Goal: Task Accomplishment & Management: Complete application form

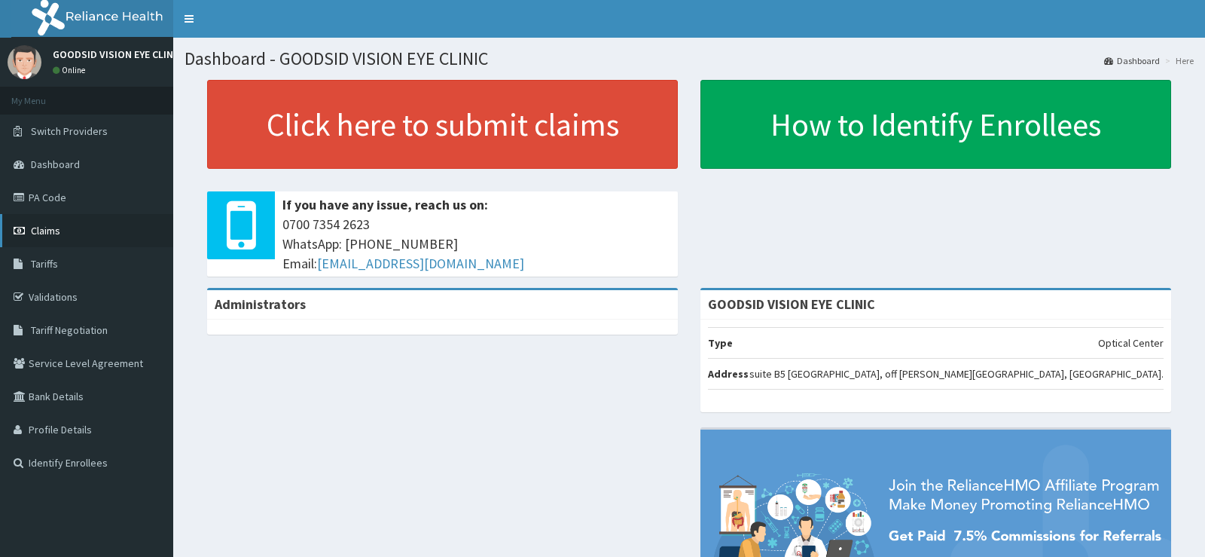
click at [67, 231] on link "Claims" at bounding box center [86, 230] width 173 height 33
click at [84, 200] on link "PA Code" at bounding box center [86, 197] width 173 height 33
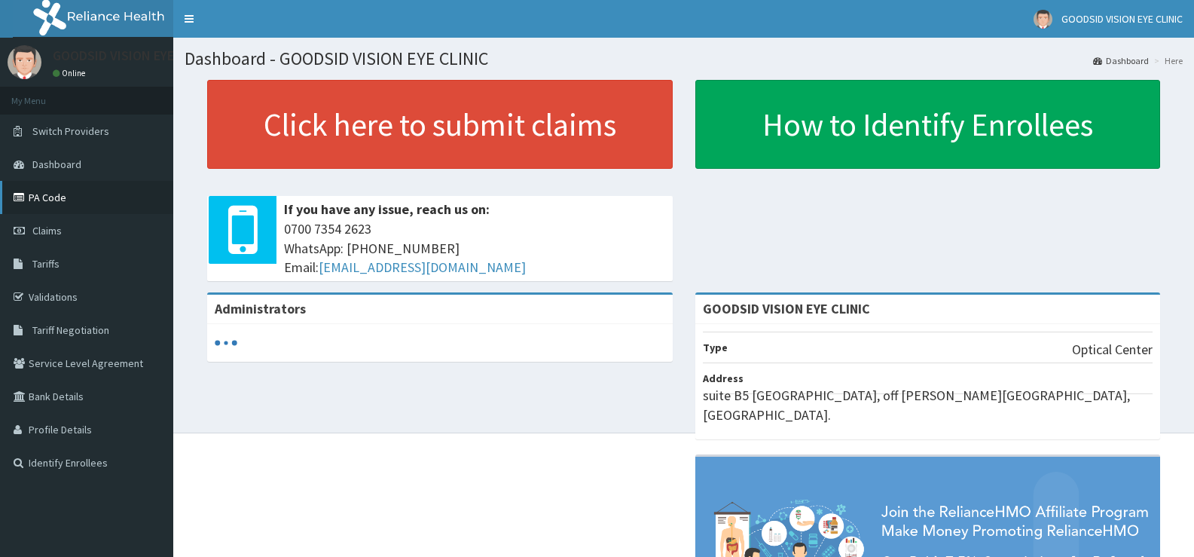
click at [52, 197] on link "PA Code" at bounding box center [86, 197] width 173 height 33
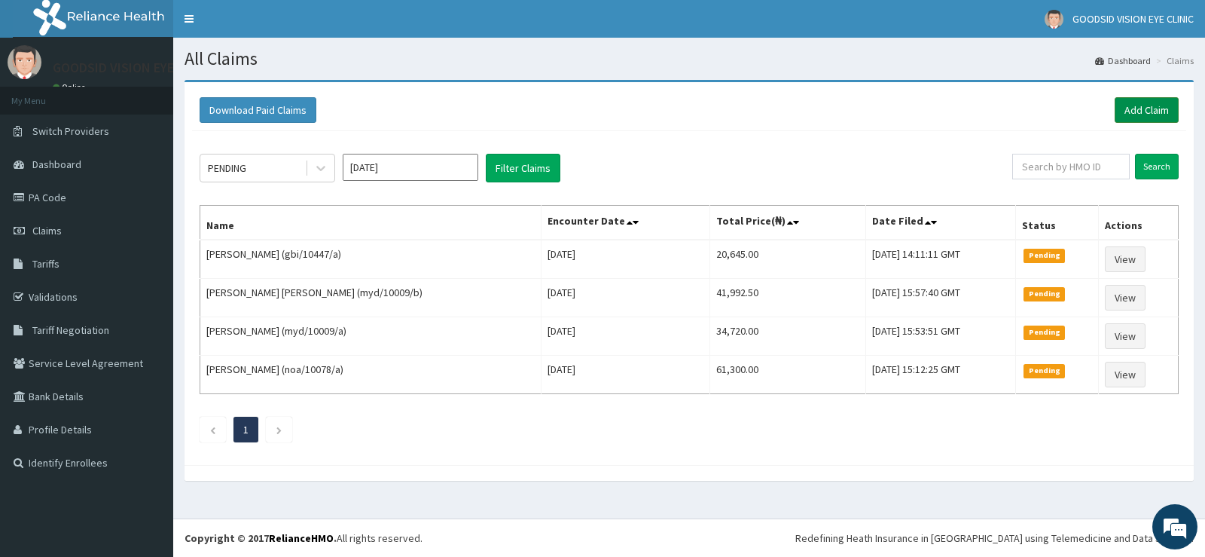
click at [1157, 104] on link "Add Claim" at bounding box center [1147, 110] width 64 height 26
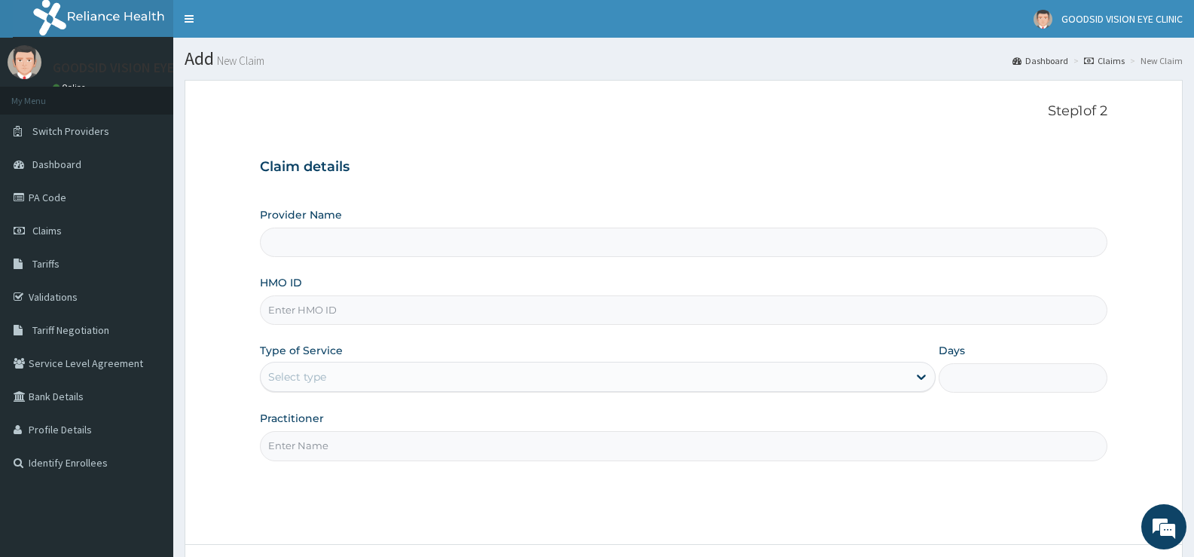
type input "GOODSID VISION EYE CLINIC"
click at [367, 308] on input "HMO ID" at bounding box center [683, 309] width 847 height 29
type input "slb/10845/c"
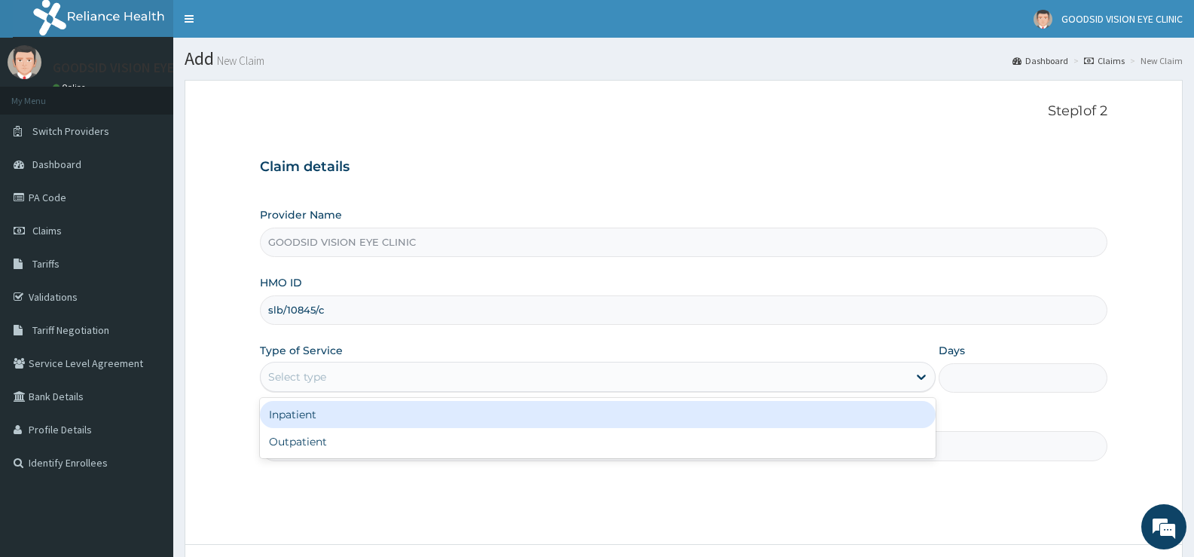
click at [336, 375] on div "Select type" at bounding box center [584, 377] width 646 height 24
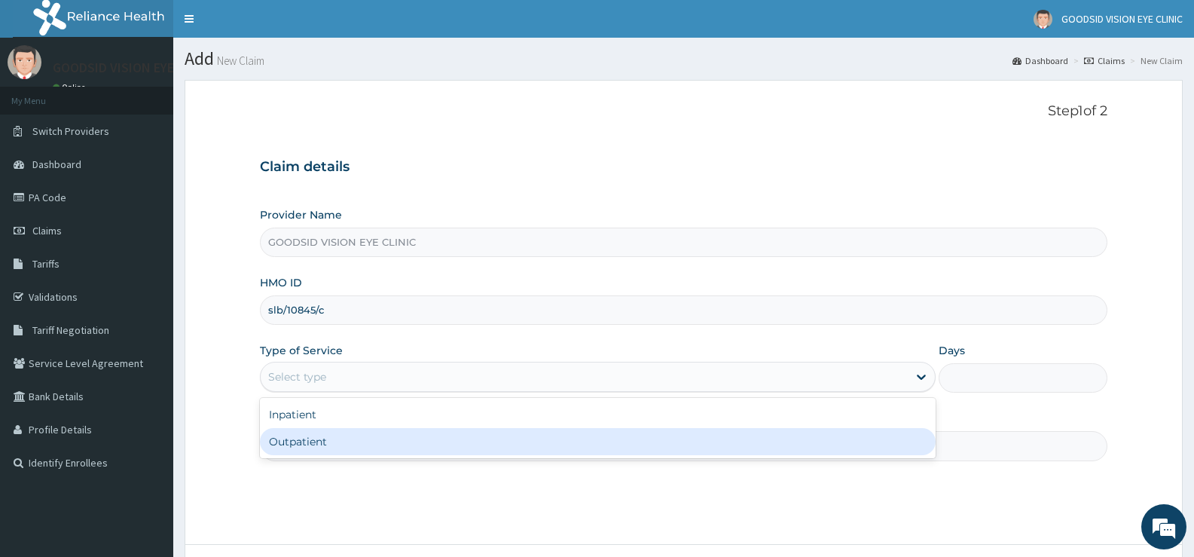
click at [340, 444] on div "Outpatient" at bounding box center [597, 441] width 675 height 27
type input "1"
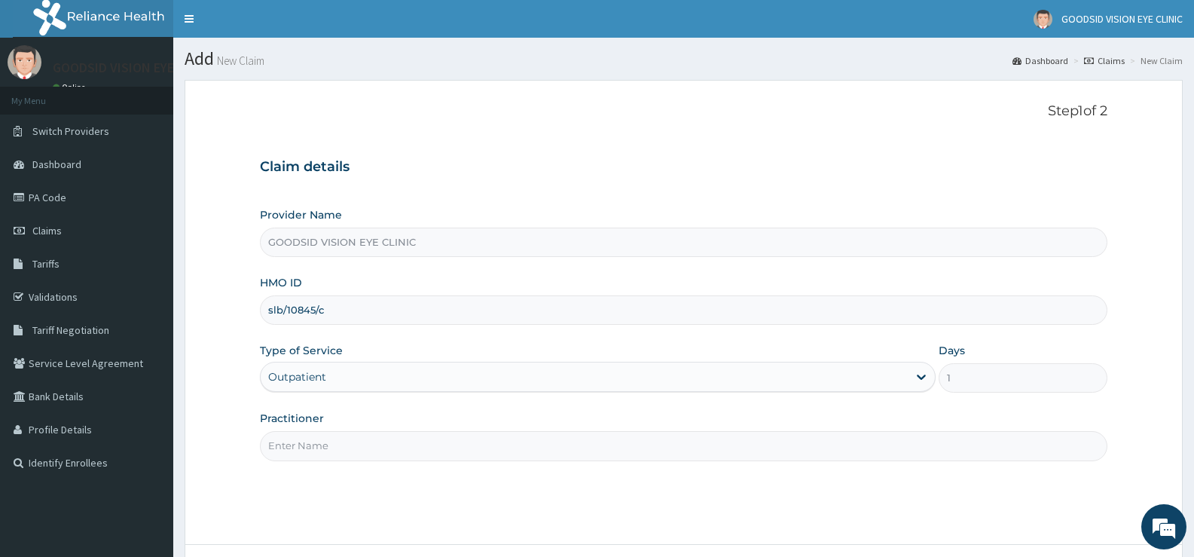
click at [406, 445] on input "Practitioner" at bounding box center [683, 445] width 847 height 29
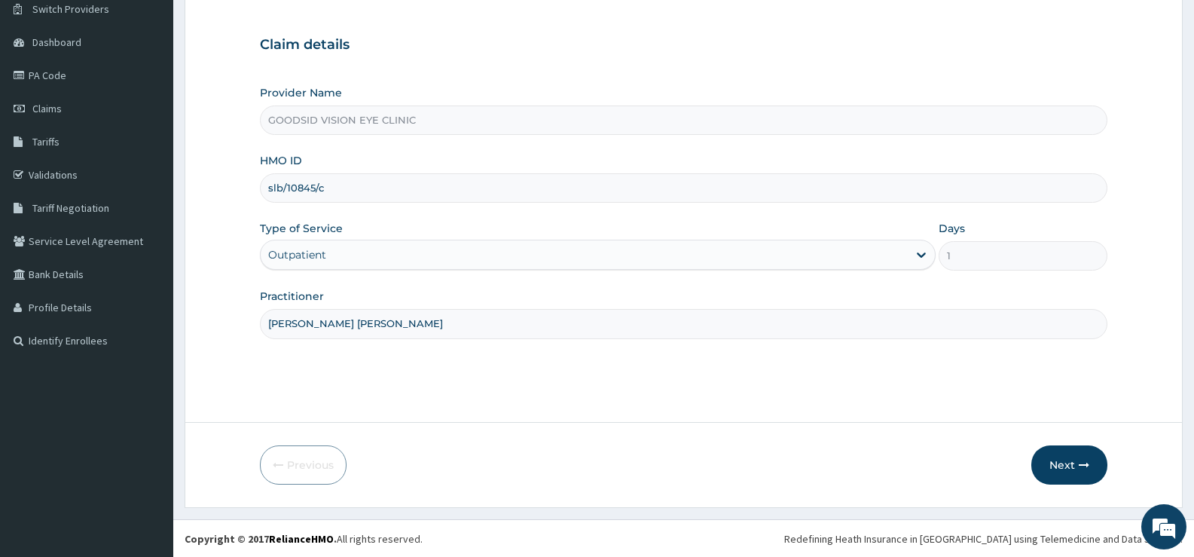
scroll to position [123, 0]
type input "Dr ijeoma sidney o."
click at [1064, 472] on button "Next" at bounding box center [1069, 463] width 76 height 39
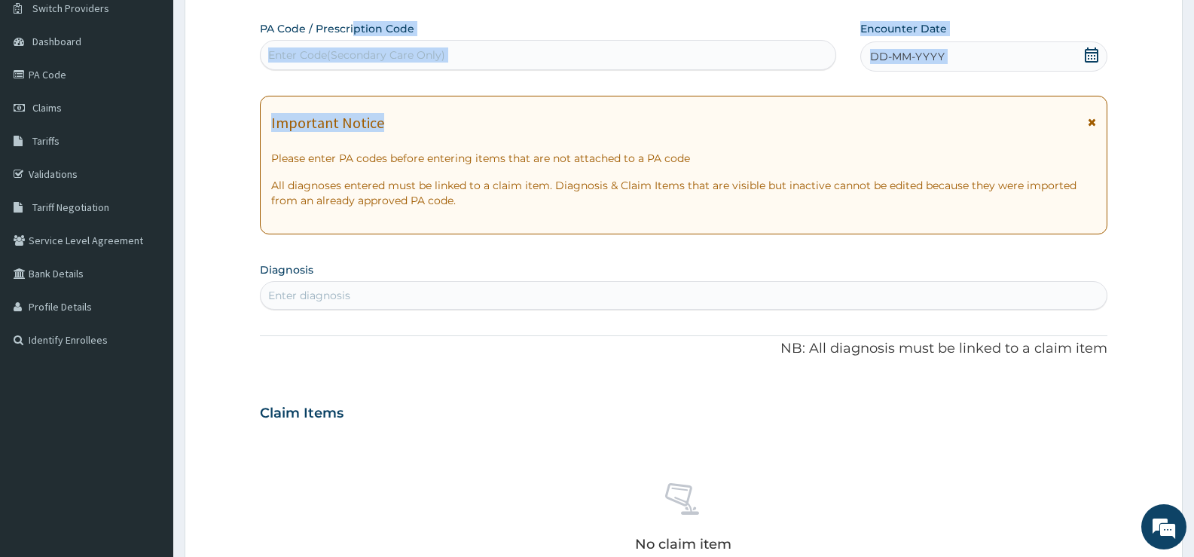
scroll to position [114, 0]
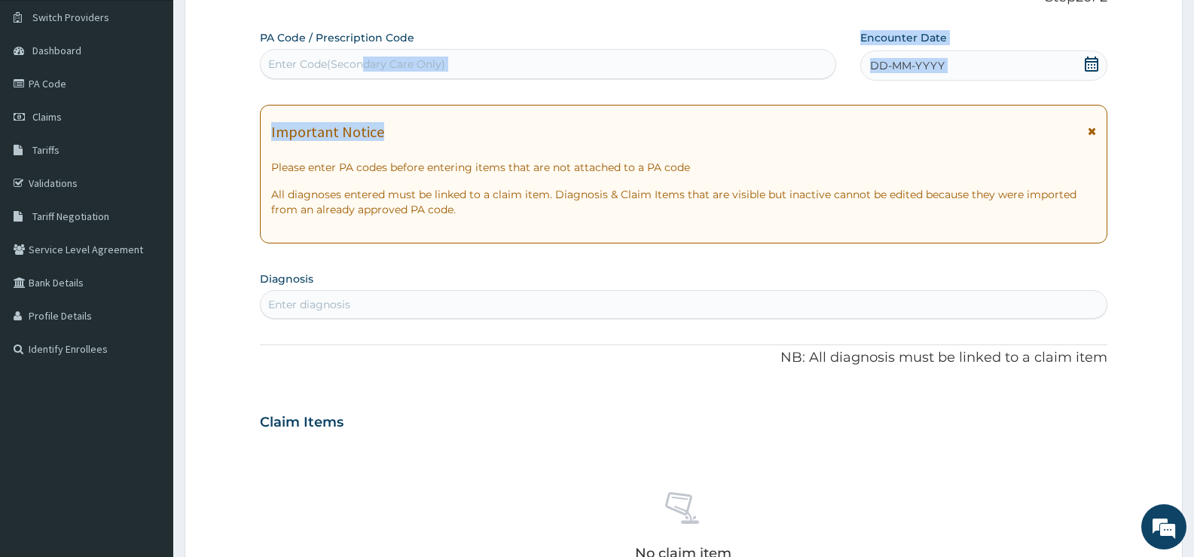
drag, startPoint x: 449, startPoint y: 131, endPoint x: 362, endPoint y: 66, distance: 109.2
click at [362, 66] on div "PA Code / Prescription Code Enter Code(Secondary Care Only) Encounter Date DD-M…" at bounding box center [683, 420] width 847 height 780
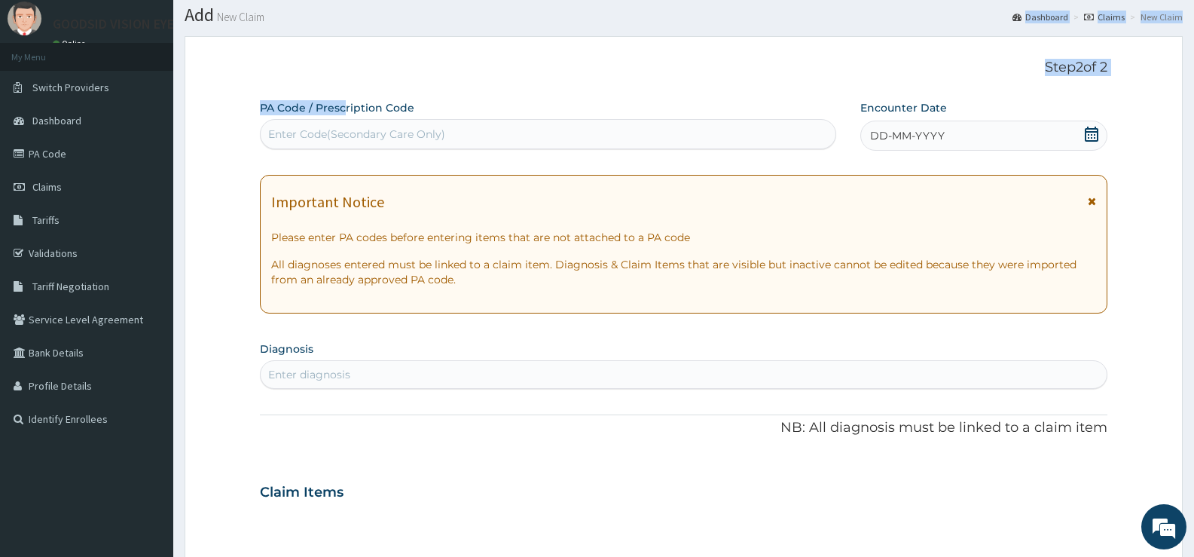
scroll to position [0, 0]
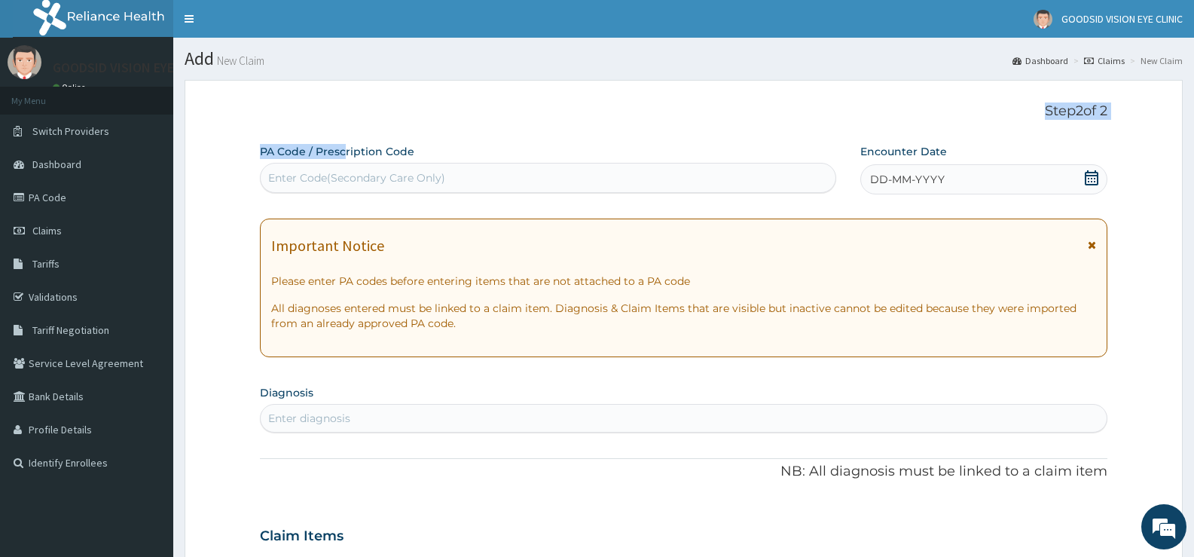
drag, startPoint x: 345, startPoint y: 34, endPoint x: 396, endPoint y: 111, distance: 93.0
click at [396, 111] on div "Step 2 of 2 PA Code / Prescription Code Enter Code(Secondary Care Only) Encount…" at bounding box center [683, 513] width 847 height 820
click at [396, 111] on p "Step 2 of 2" at bounding box center [683, 111] width 847 height 17
click at [336, 179] on div "Enter Code(Secondary Care Only)" at bounding box center [356, 177] width 177 height 15
paste input "PA/DDA3E5"
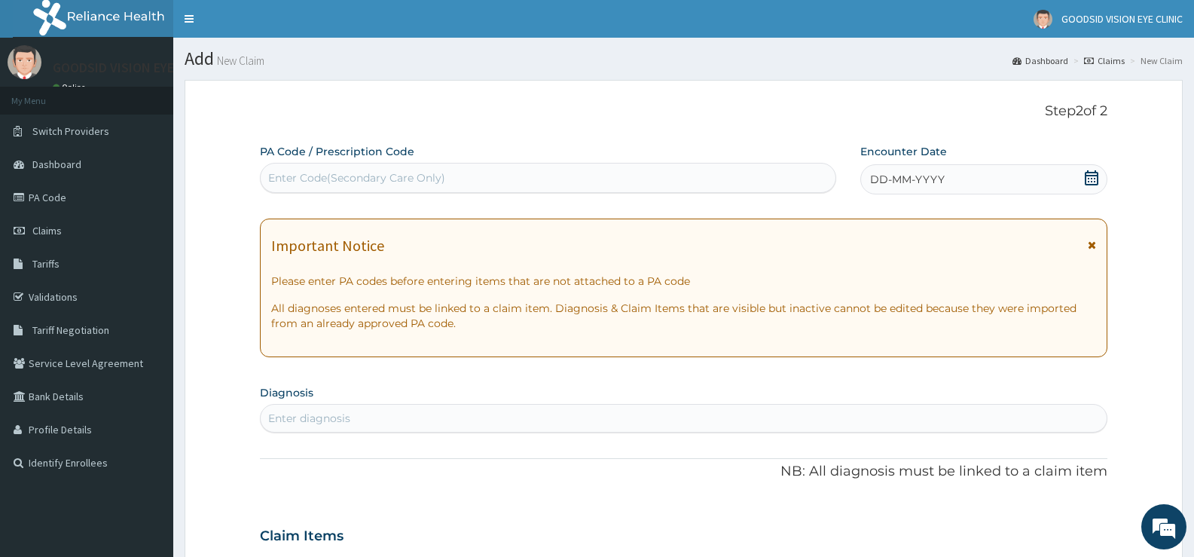
type input "PA/DDA3E5"
click at [342, 160] on div "PA Code / Prescription Code Use Up and Down to choose options, press Enter to s…" at bounding box center [683, 534] width 847 height 780
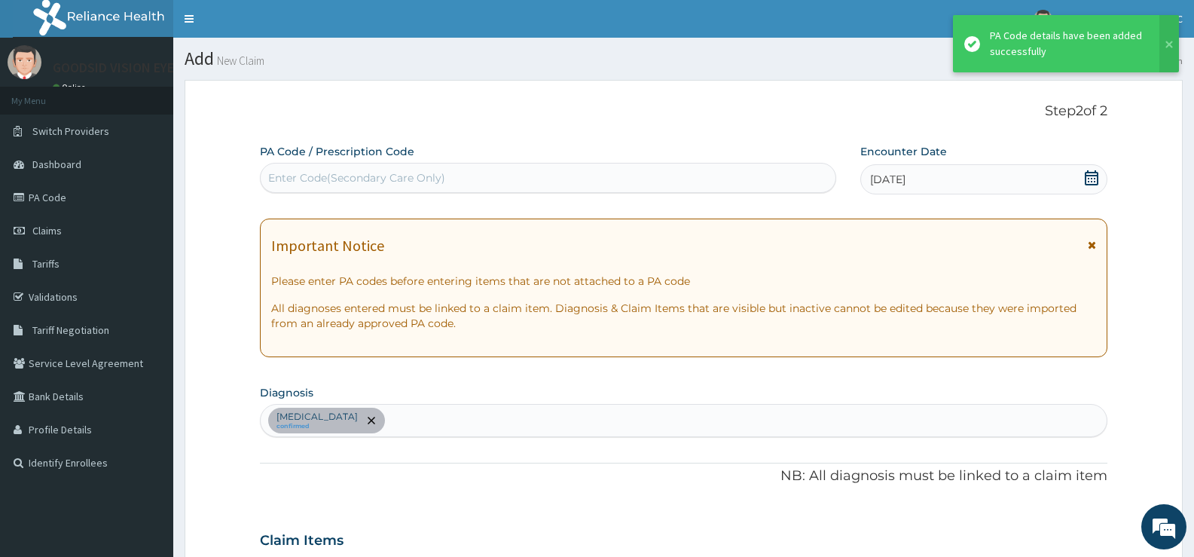
drag, startPoint x: 342, startPoint y: 160, endPoint x: 342, endPoint y: 221, distance: 61.0
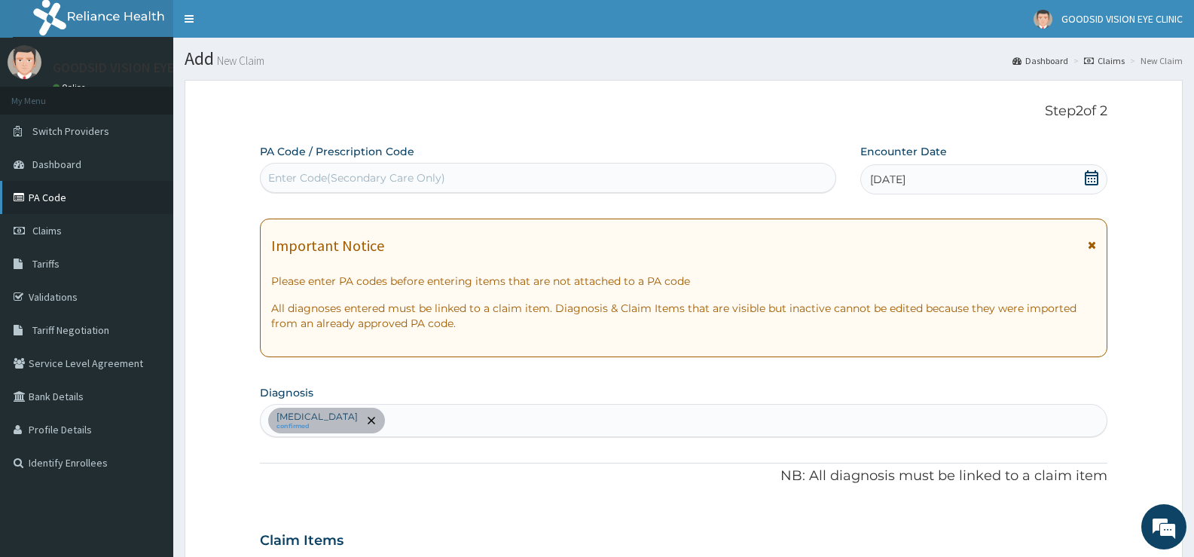
click at [63, 201] on link "PA Code" at bounding box center [86, 197] width 173 height 33
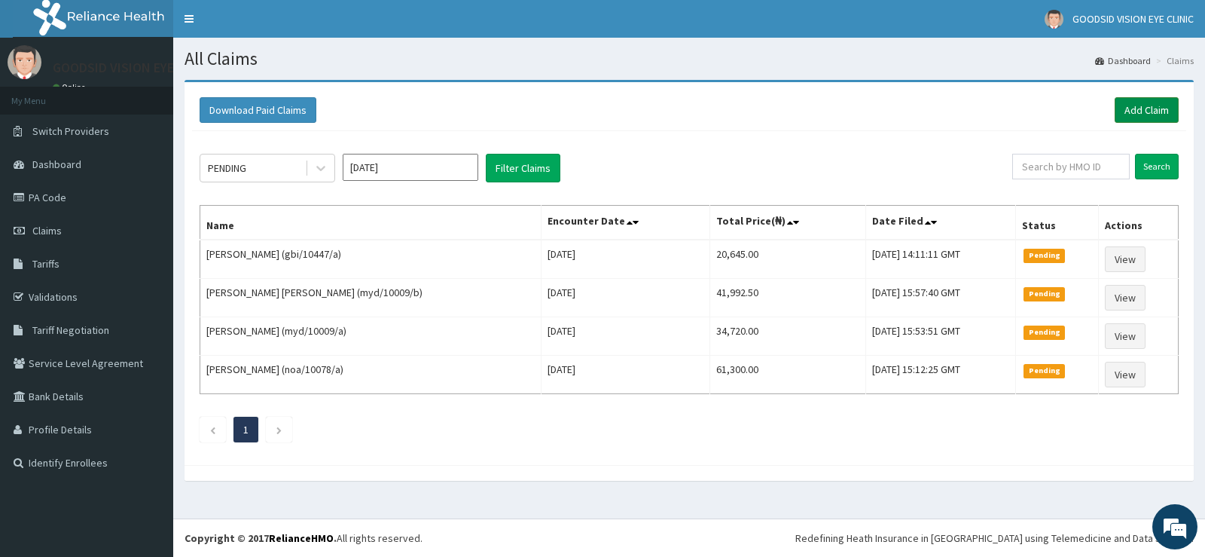
click at [1142, 106] on link "Add Claim" at bounding box center [1147, 110] width 64 height 26
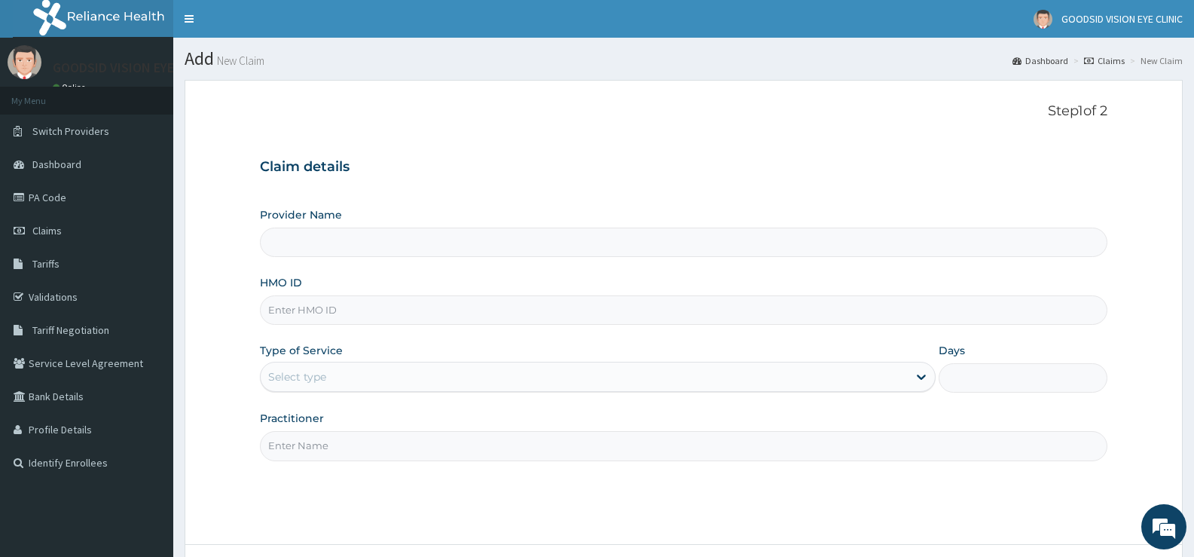
type input "GOODSID VISION EYE CLINIC"
click at [339, 310] on input "HMO ID" at bounding box center [683, 309] width 847 height 29
type input "slb/10845/c"
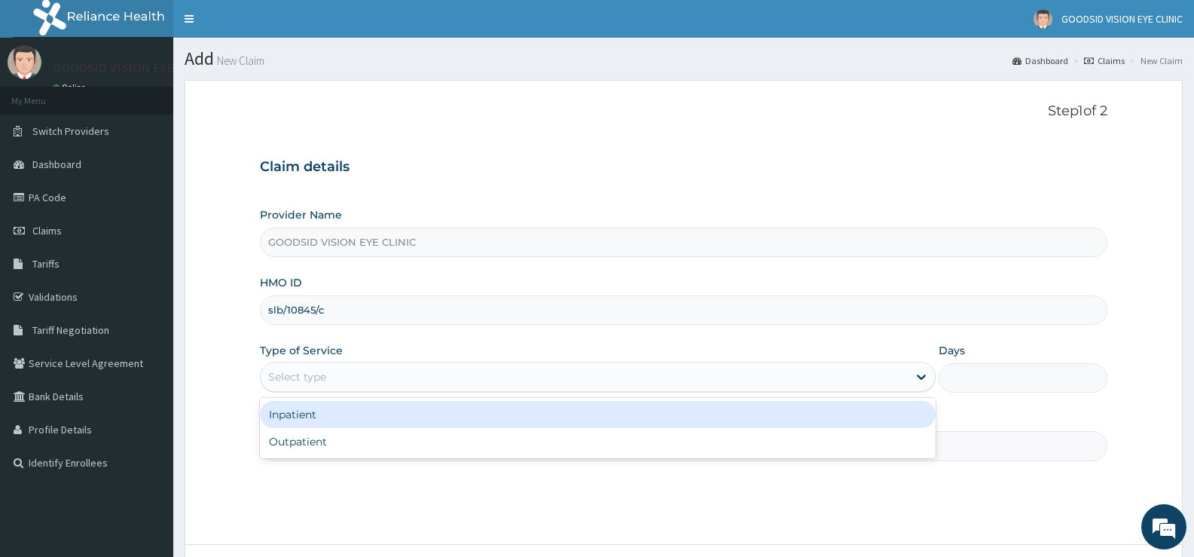
click at [385, 370] on div "Select type" at bounding box center [584, 377] width 646 height 24
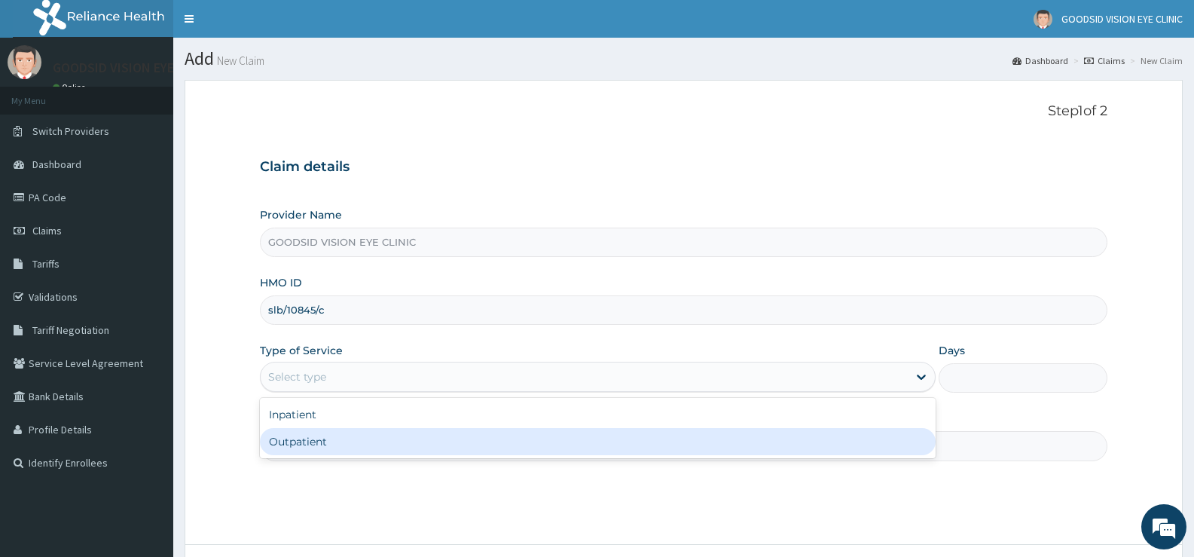
click at [350, 447] on div "Outpatient" at bounding box center [597, 441] width 675 height 27
type input "1"
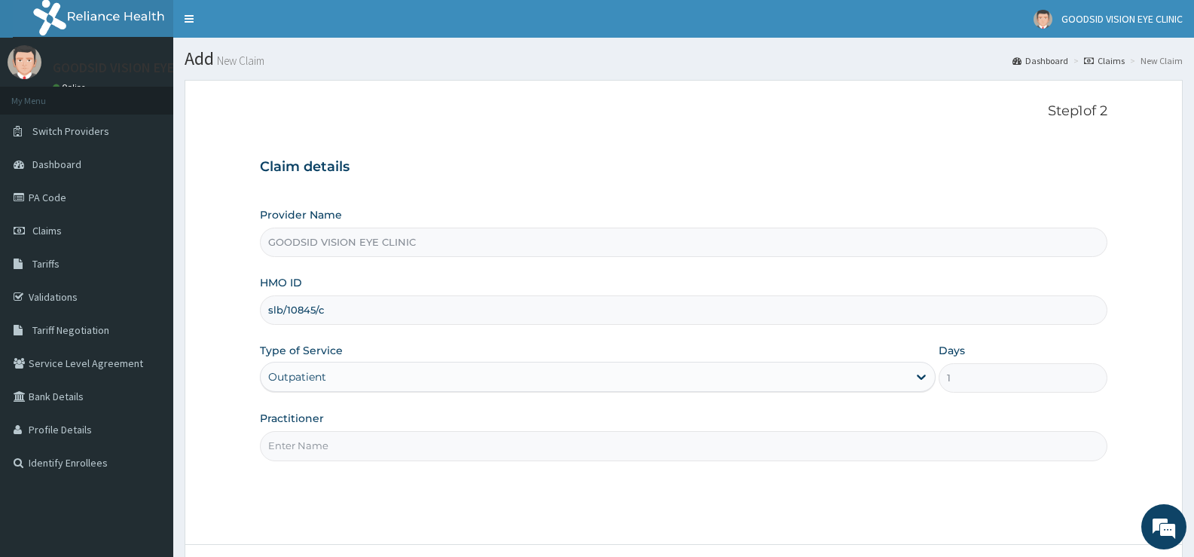
click at [350, 447] on input "Practitioner" at bounding box center [683, 445] width 847 height 29
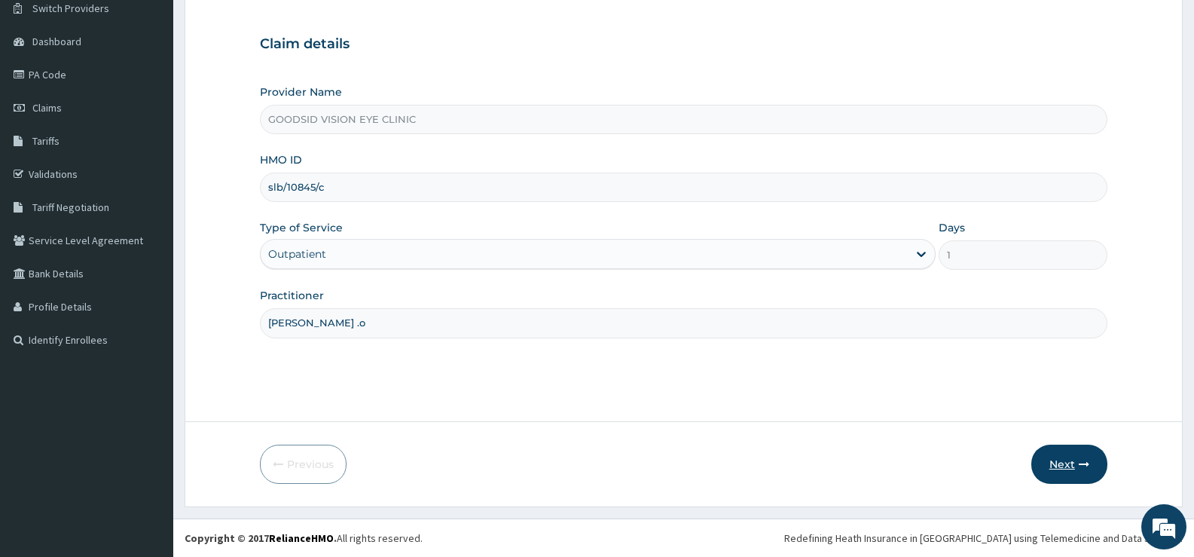
type input "Dr ijeoma sidney .o"
click at [1089, 460] on icon "button" at bounding box center [1084, 464] width 11 height 11
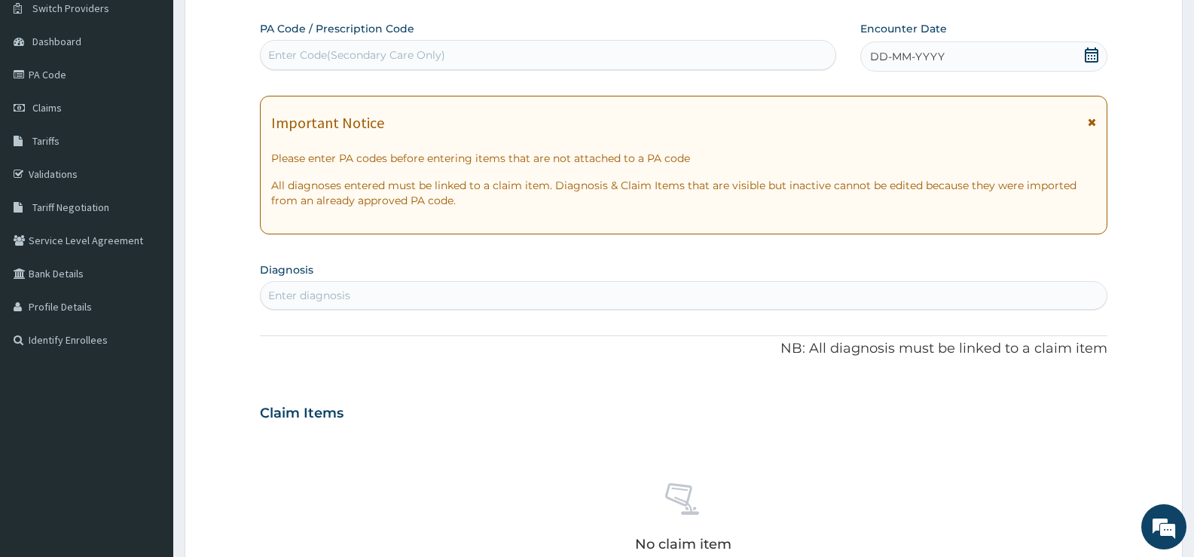
drag, startPoint x: 1089, startPoint y: 460, endPoint x: 986, endPoint y: 411, distance: 113.9
click at [986, 411] on div "Claim Items No claim item" at bounding box center [683, 498] width 847 height 216
click at [457, 58] on div "Enter Code(Secondary Care Only)" at bounding box center [548, 55] width 575 height 24
paste input "PA/DDA3E5"
type input "PA/DDA3E5"
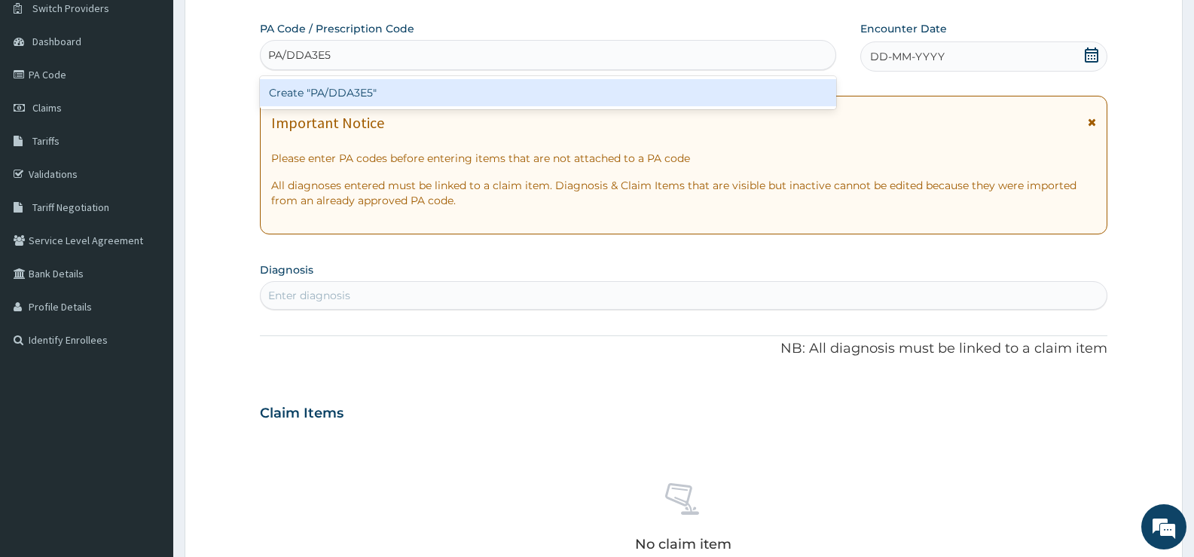
click at [453, 83] on div "Create "PA/DDA3E5"" at bounding box center [548, 92] width 576 height 27
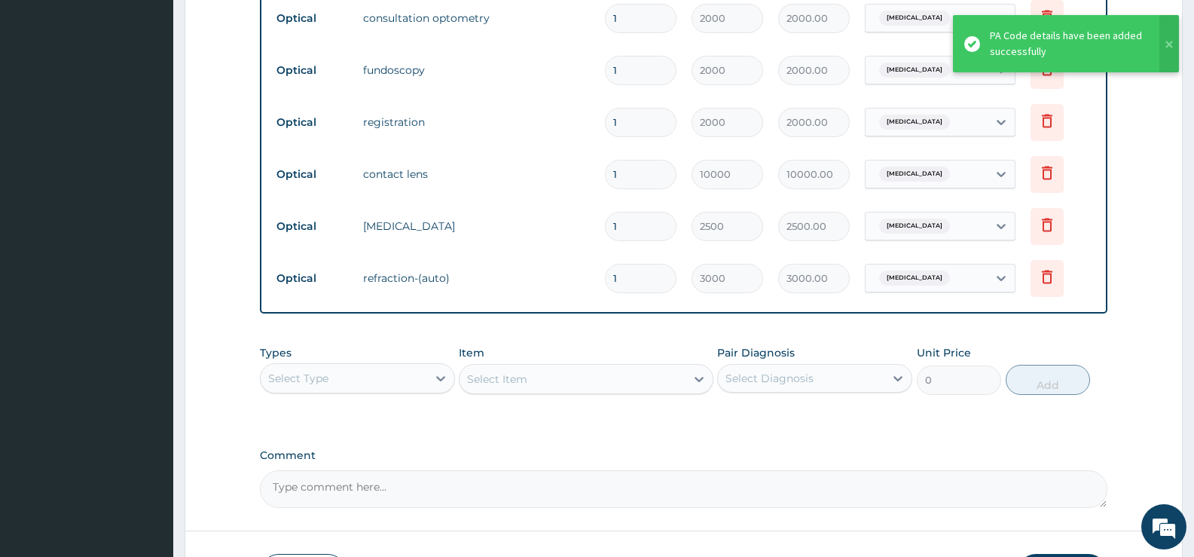
scroll to position [770, 0]
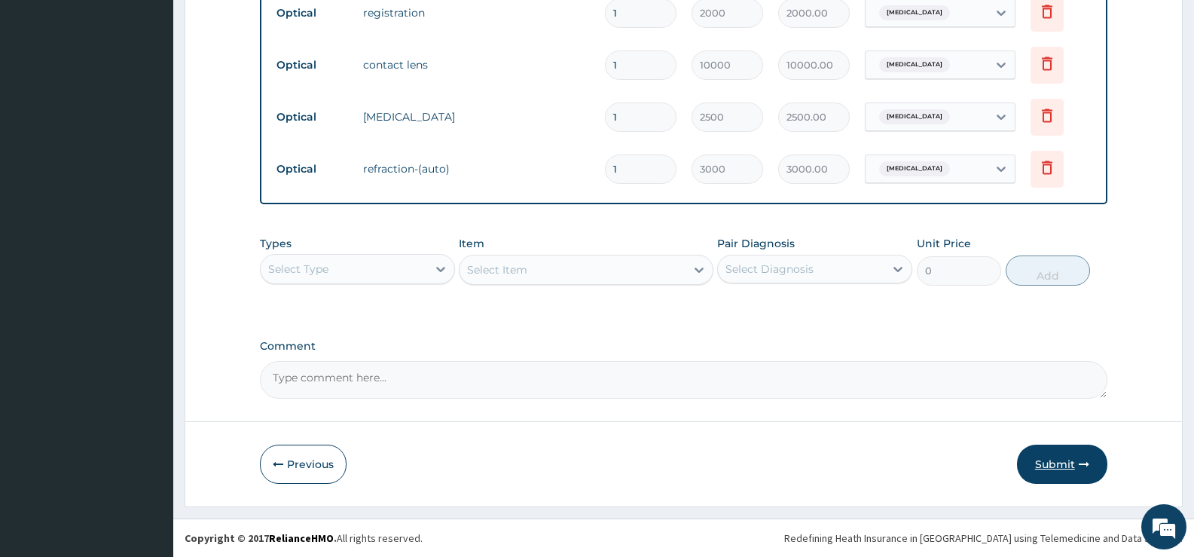
click at [1072, 471] on button "Submit" at bounding box center [1062, 463] width 90 height 39
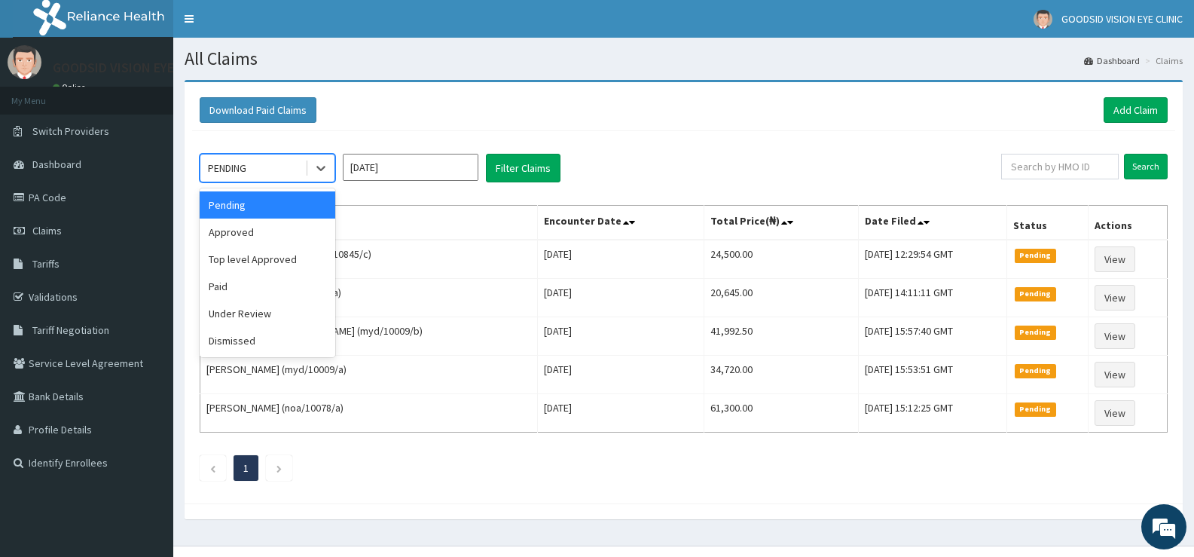
click at [286, 170] on div "PENDING" at bounding box center [252, 168] width 105 height 24
click at [258, 233] on div "Approved" at bounding box center [268, 231] width 136 height 27
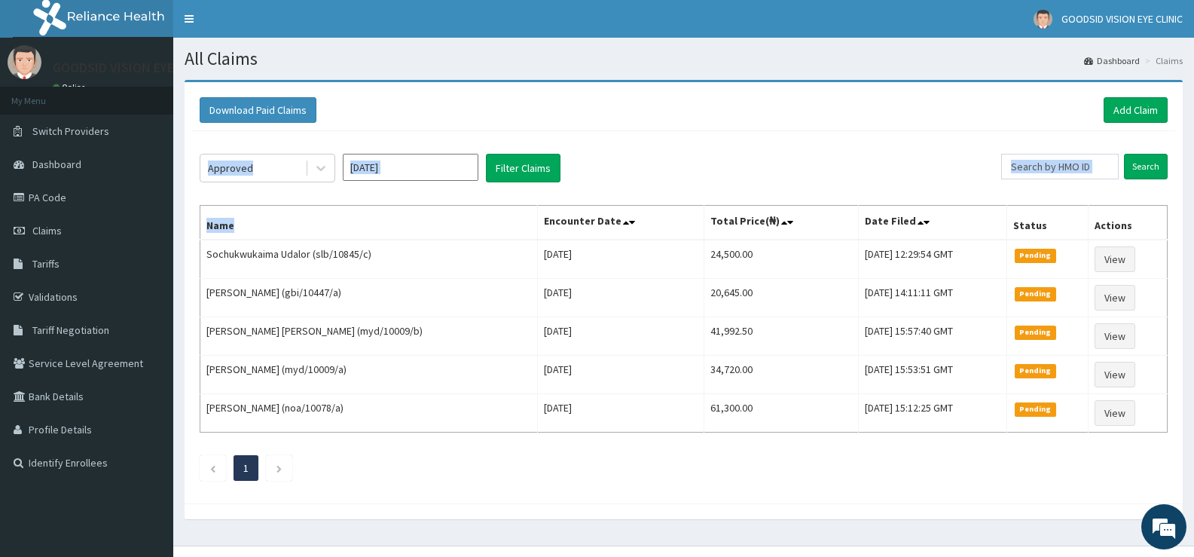
drag, startPoint x: 258, startPoint y: 233, endPoint x: 505, endPoint y: 185, distance: 251.6
click at [505, 185] on div "Approved [DATE] Filter Claims Search Name Encounter Date Total Price(₦) Date Fi…" at bounding box center [683, 313] width 983 height 365
click at [514, 175] on button "Filter Claims" at bounding box center [523, 168] width 75 height 29
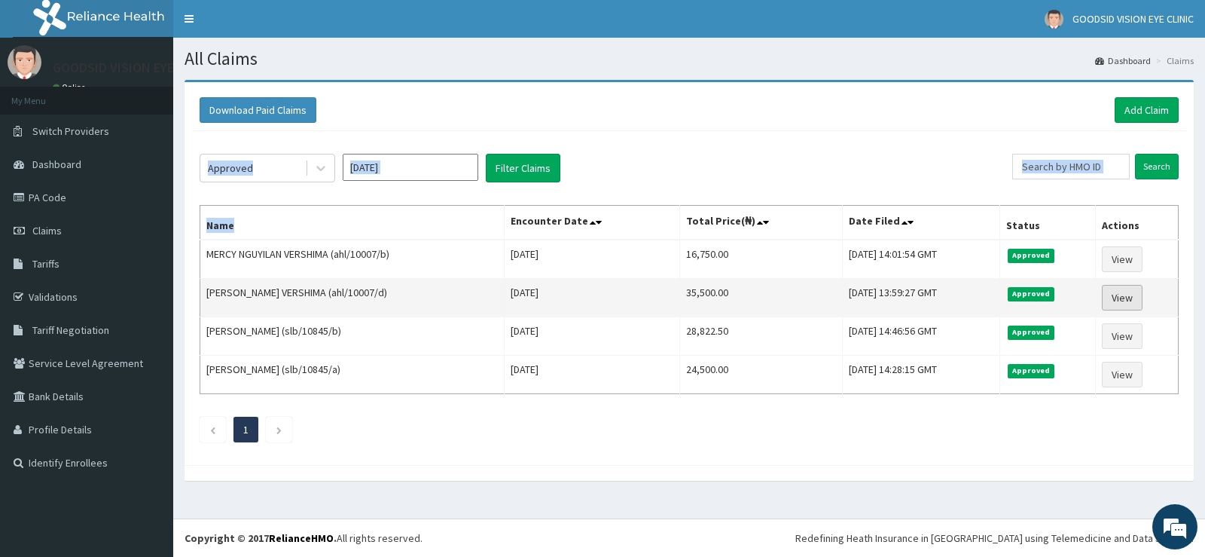
click at [1127, 301] on link "View" at bounding box center [1122, 298] width 41 height 26
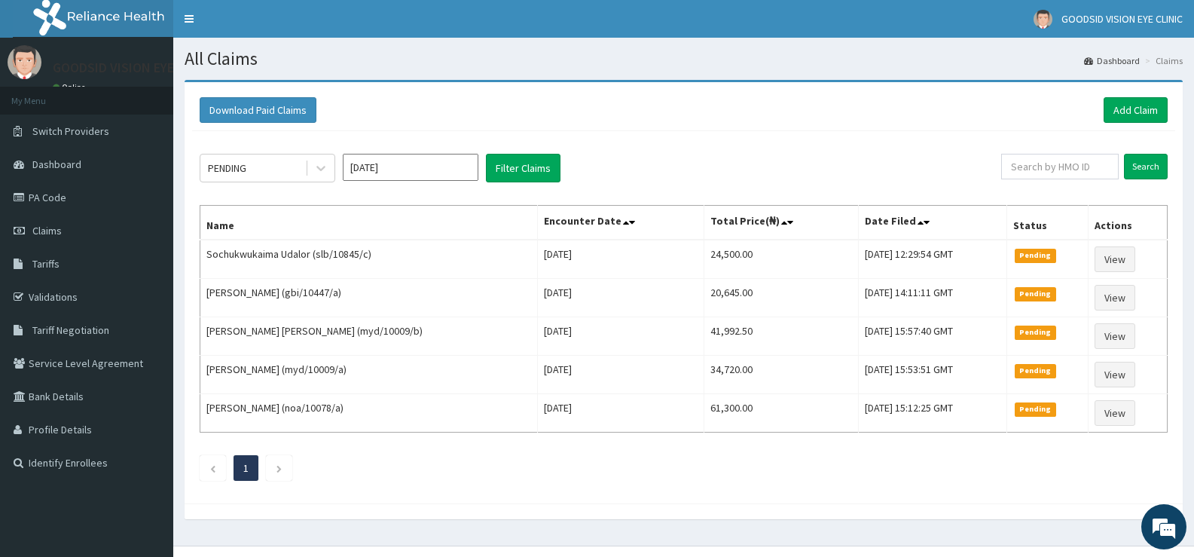
click at [287, 151] on div "PENDING [DATE] Filter Claims Search Name Encounter Date Total Price(₦) Date Fil…" at bounding box center [683, 313] width 983 height 365
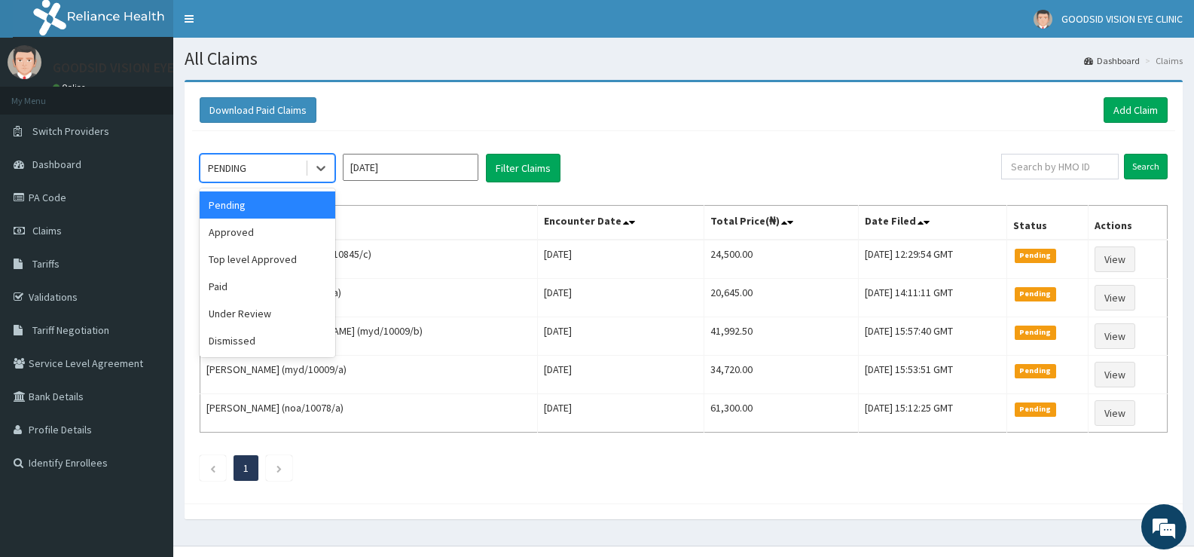
click at [286, 179] on div "PENDING" at bounding box center [252, 168] width 105 height 24
click at [258, 239] on div "Approved" at bounding box center [268, 231] width 136 height 27
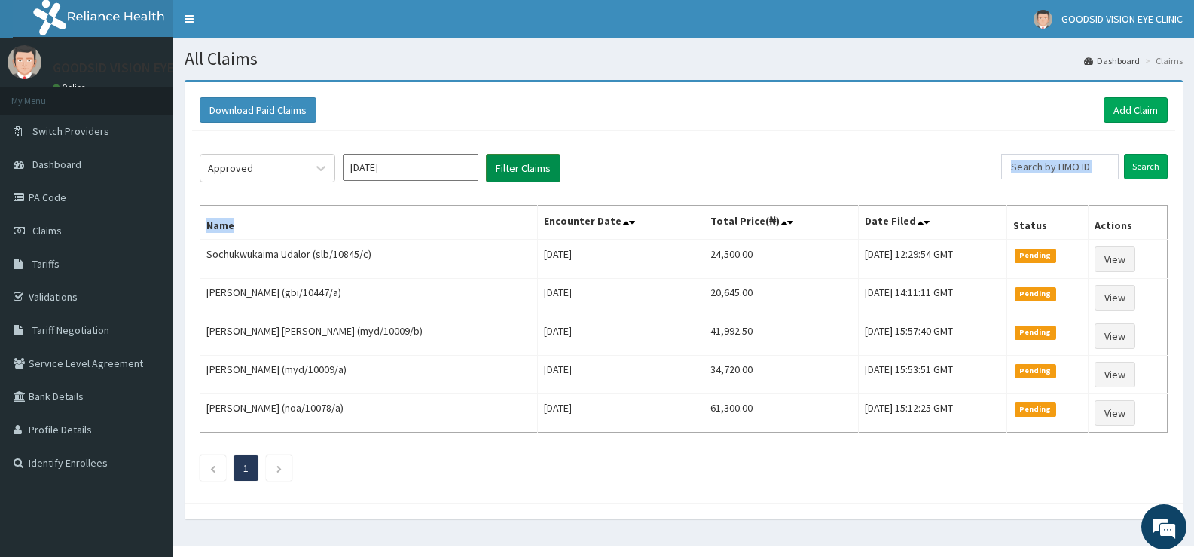
drag, startPoint x: 472, startPoint y: 206, endPoint x: 514, endPoint y: 166, distance: 57.5
click at [514, 166] on div "Approved [DATE] Filter Claims Search Name Encounter Date Total Price(₦) Date Fi…" at bounding box center [683, 313] width 983 height 365
click at [573, 108] on div "Download Paid Claims Add Claim" at bounding box center [684, 110] width 968 height 26
click at [530, 167] on button "Filter Claims" at bounding box center [523, 168] width 75 height 29
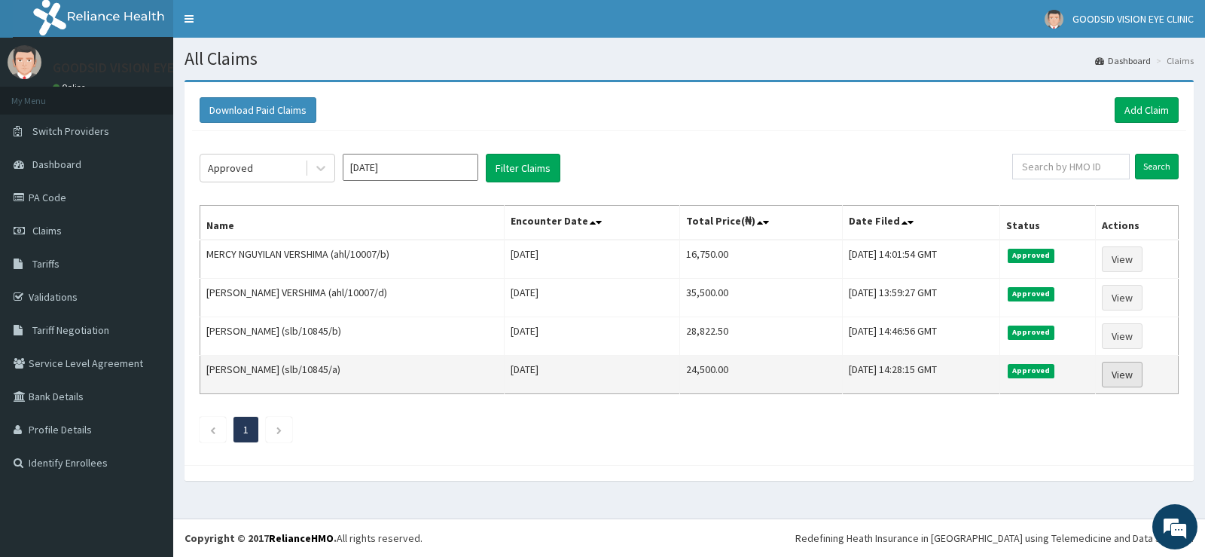
click at [1126, 374] on link "View" at bounding box center [1122, 375] width 41 height 26
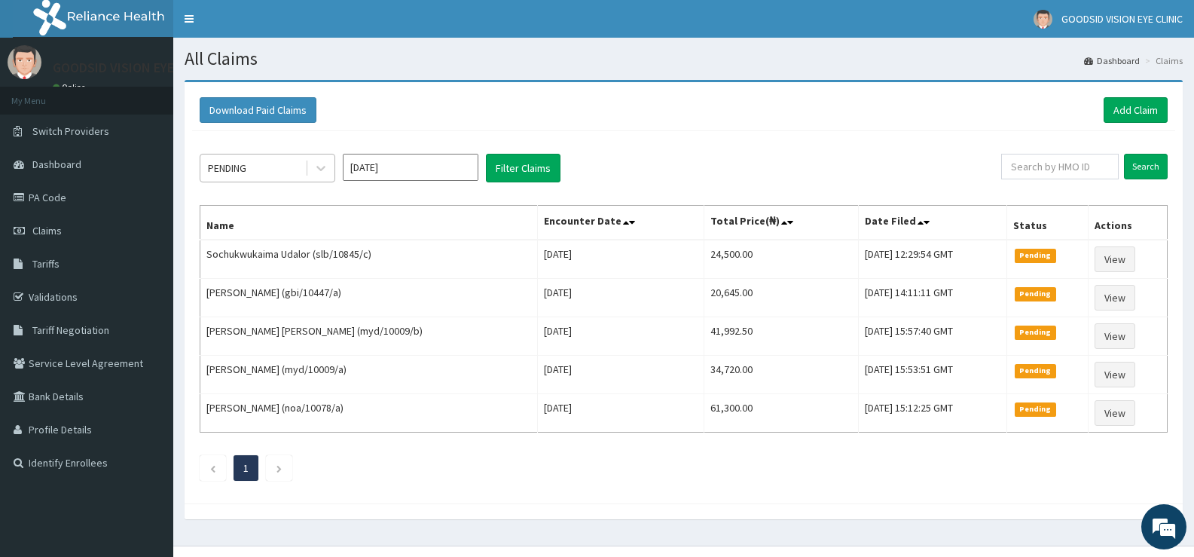
click at [280, 168] on div "PENDING" at bounding box center [252, 168] width 105 height 24
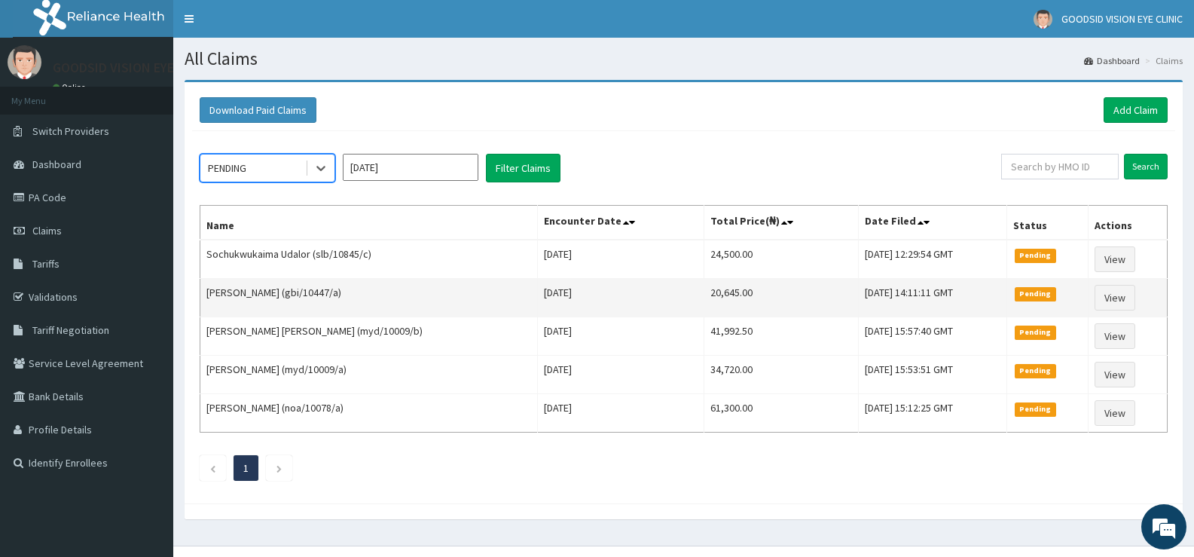
drag, startPoint x: 280, startPoint y: 168, endPoint x: 264, endPoint y: 315, distance: 147.8
click at [264, 315] on div "Select is focused ,type to refine list, press Down to open the menu, PENDING [D…" at bounding box center [683, 313] width 983 height 365
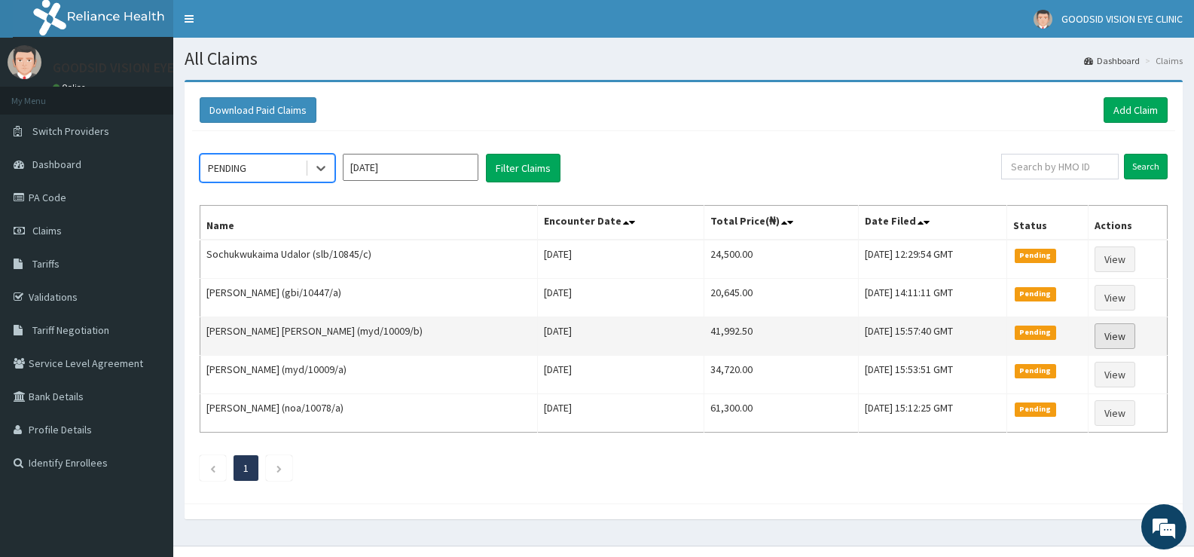
click at [1127, 333] on link "View" at bounding box center [1115, 336] width 41 height 26
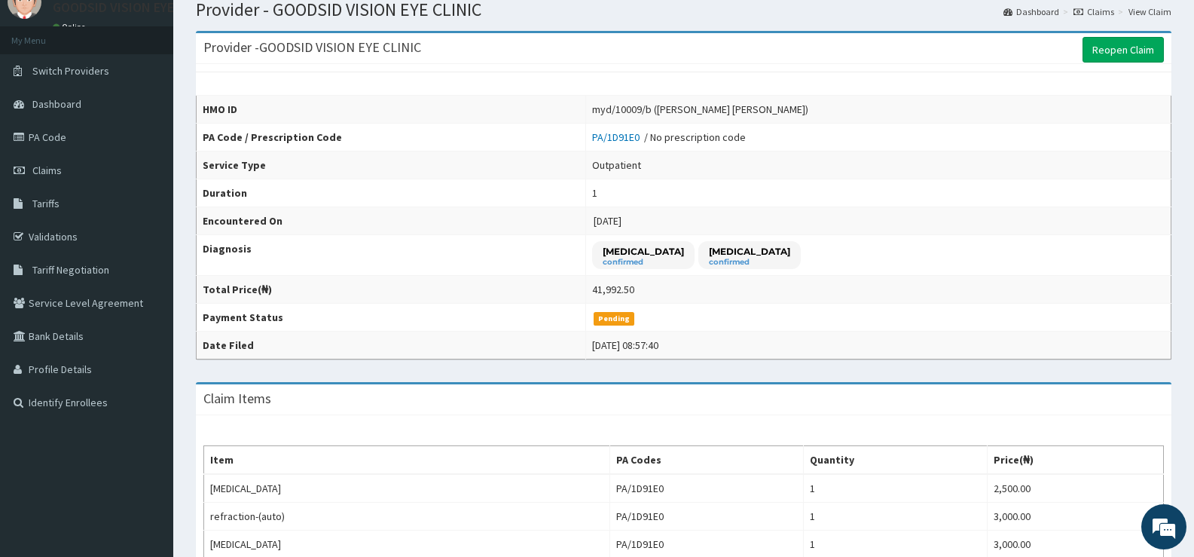
scroll to position [30, 0]
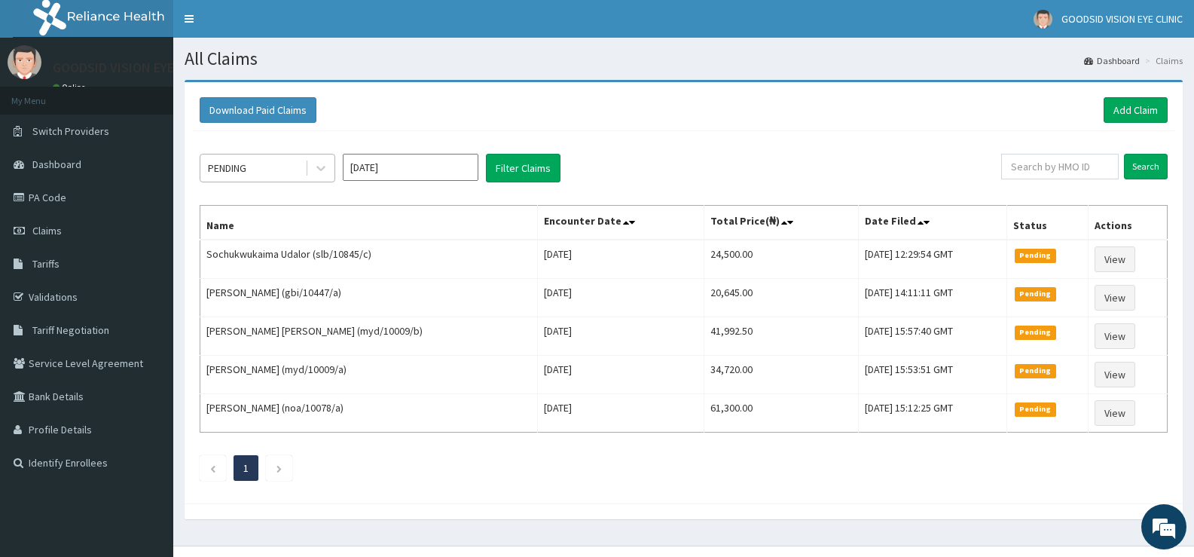
click at [296, 167] on div "PENDING" at bounding box center [252, 168] width 105 height 24
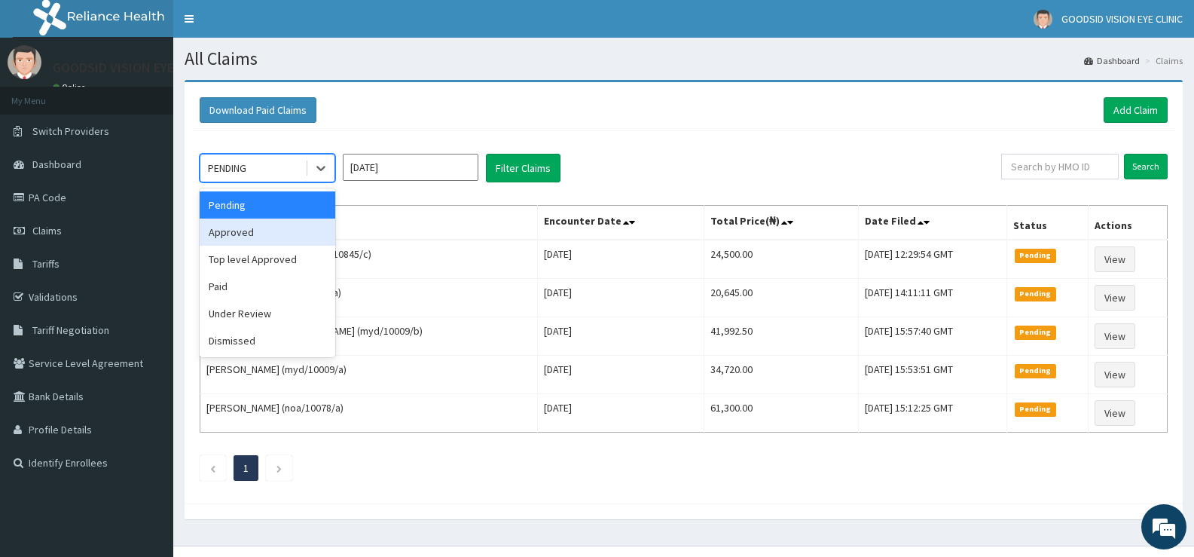
click at [259, 231] on div "Approved" at bounding box center [268, 231] width 136 height 27
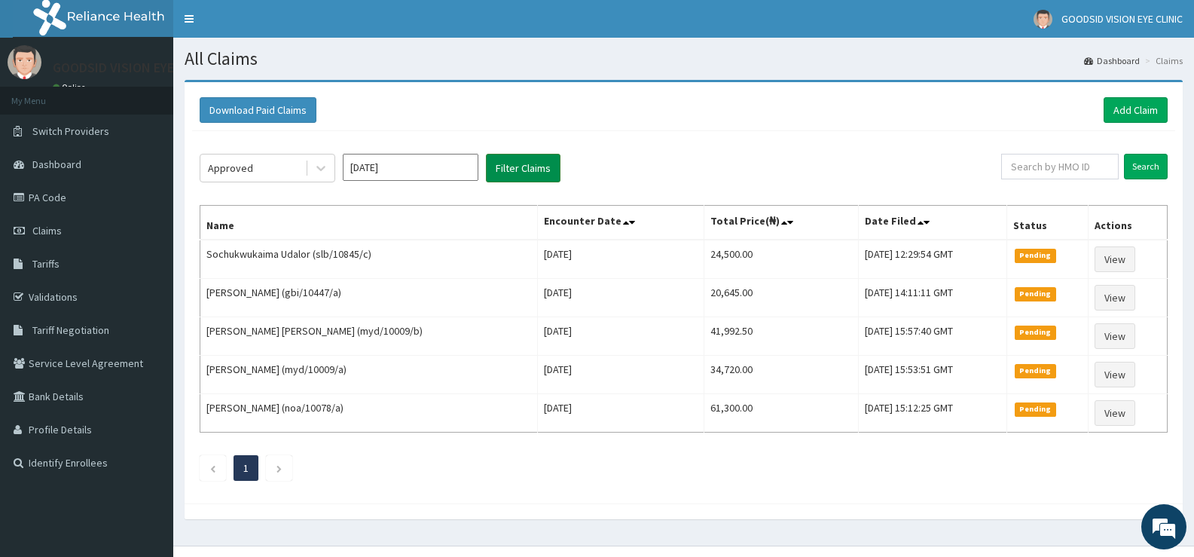
click at [517, 163] on button "Filter Claims" at bounding box center [523, 168] width 75 height 29
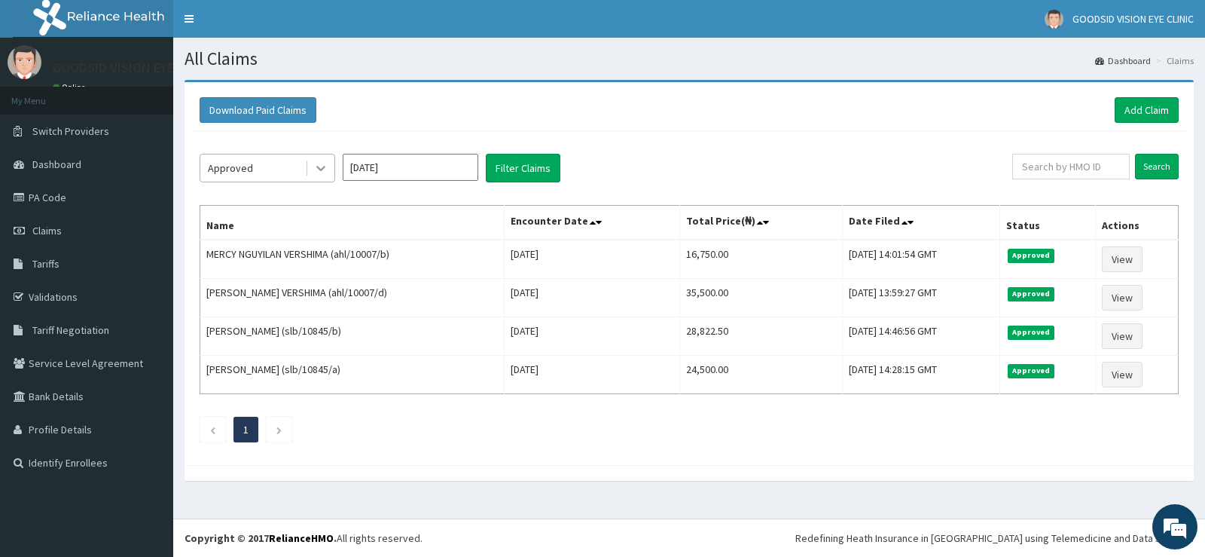
click at [313, 169] on div at bounding box center [320, 167] width 27 height 27
click at [386, 141] on div "Approved Sep 2025 Filter Claims Search Name Encounter Date Total Price(₦) Date …" at bounding box center [689, 294] width 994 height 326
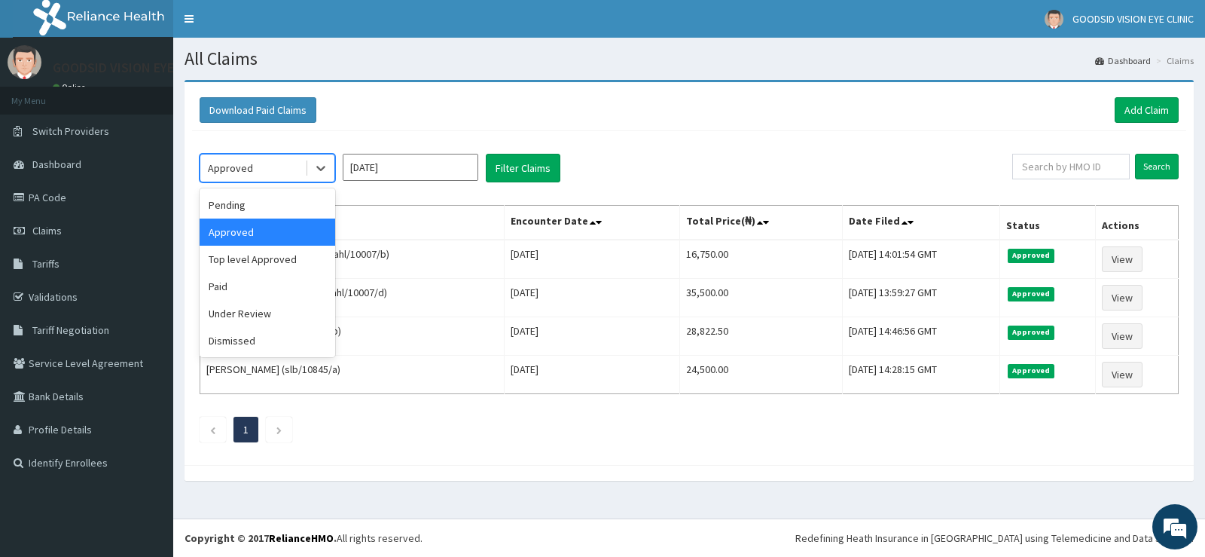
click at [260, 163] on div "Approved" at bounding box center [252, 168] width 105 height 24
click at [241, 203] on div "Pending" at bounding box center [268, 204] width 136 height 27
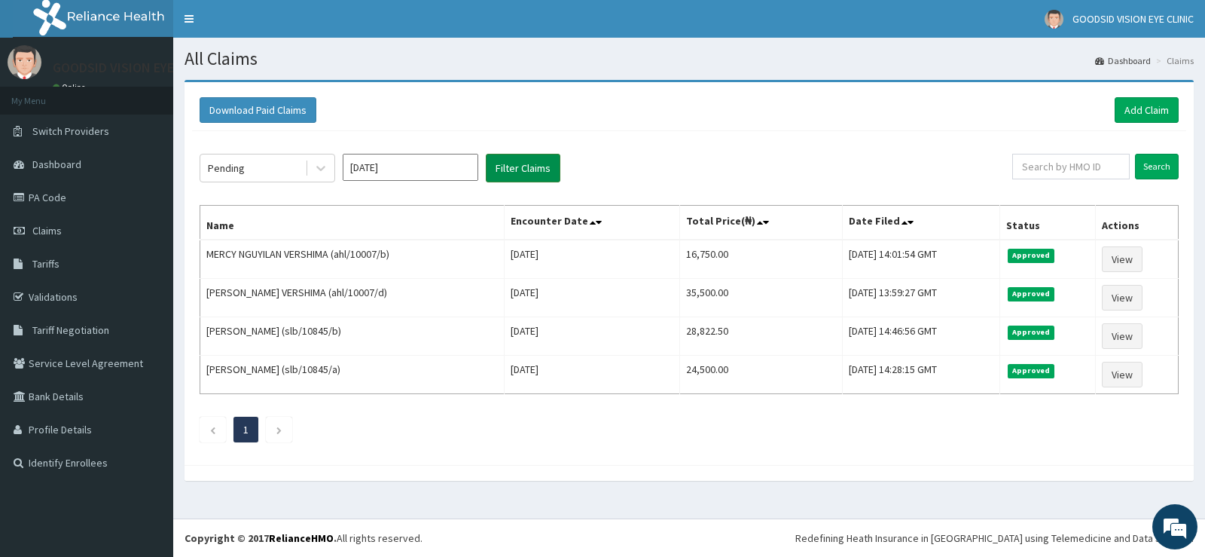
click at [508, 172] on button "Filter Claims" at bounding box center [523, 168] width 75 height 29
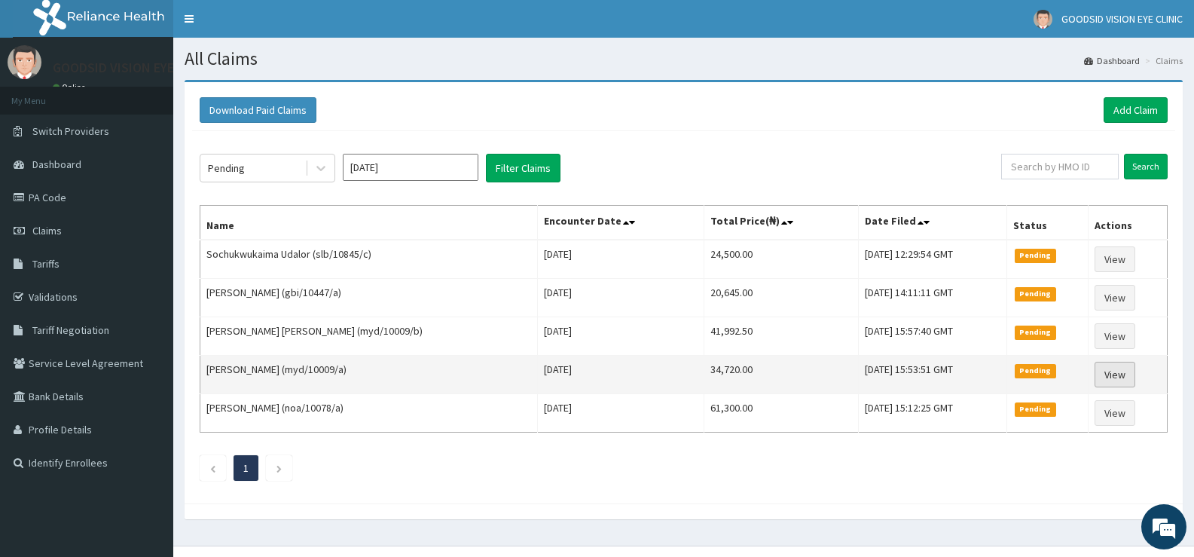
click at [1109, 375] on link "View" at bounding box center [1115, 375] width 41 height 26
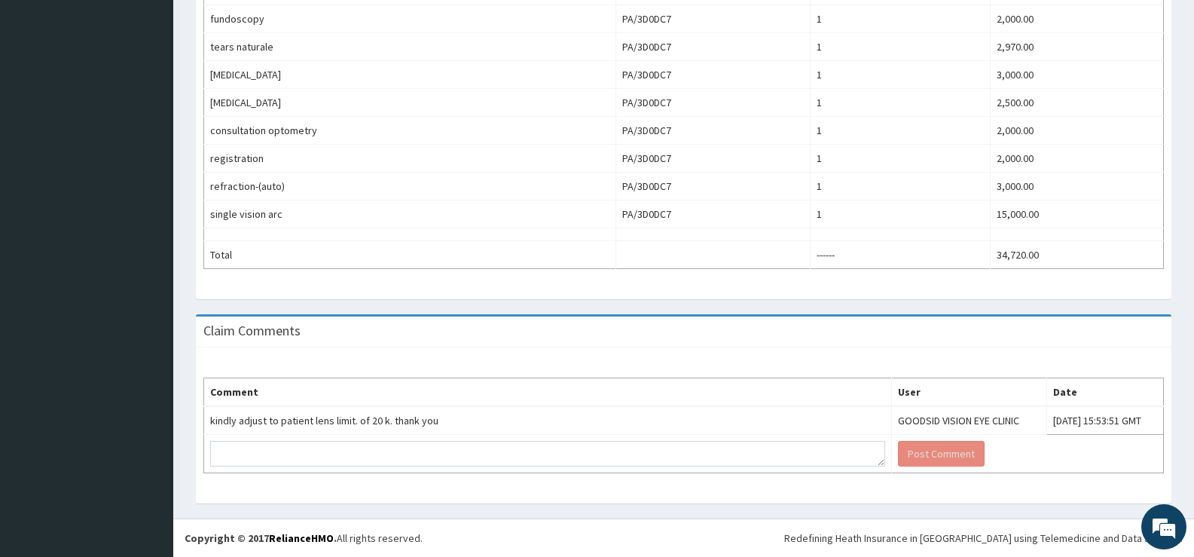
scroll to position [71, 0]
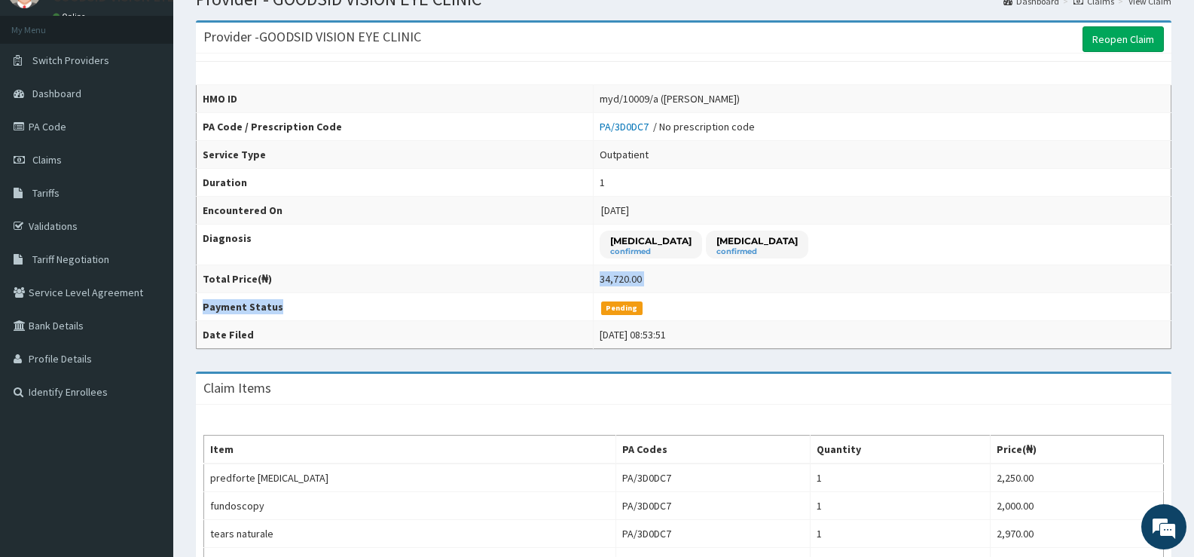
drag, startPoint x: 579, startPoint y: 293, endPoint x: 747, endPoint y: 279, distance: 168.5
click at [747, 279] on tbody "HMO ID myd/10009/a (Chima Longman) PA Code / Prescription Code PA/3D0DC7 / No p…" at bounding box center [684, 217] width 975 height 264
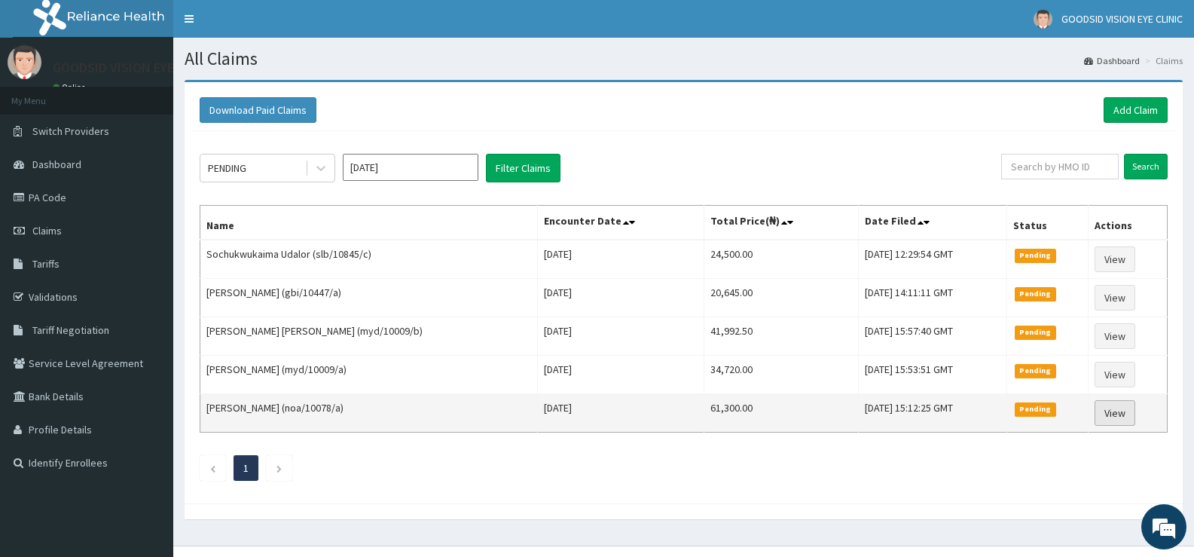
click at [1125, 405] on link "View" at bounding box center [1115, 413] width 41 height 26
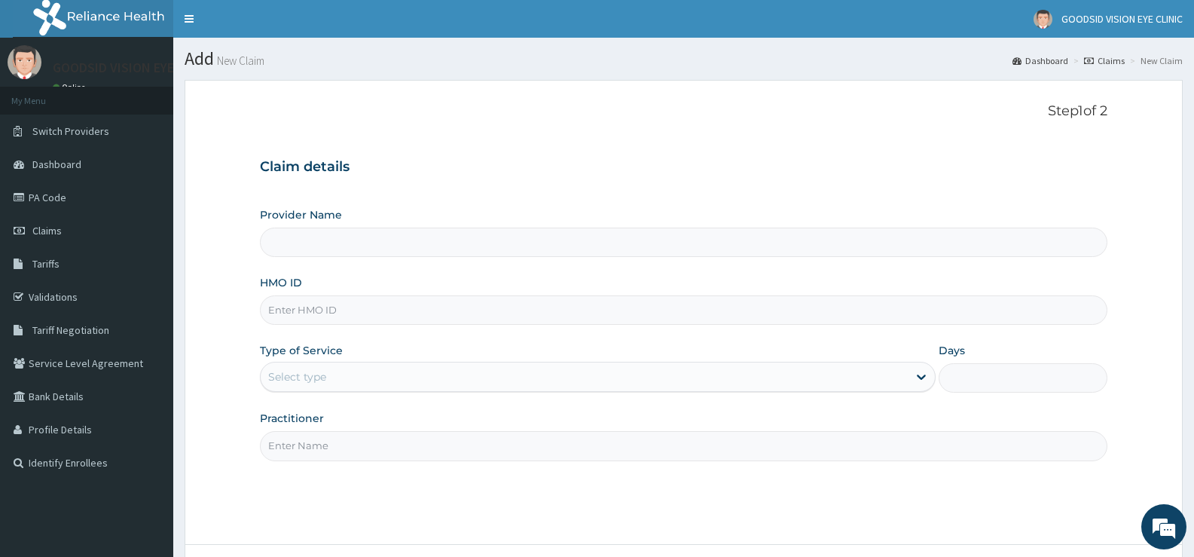
scroll to position [123, 0]
